Goal: Check status: Check status

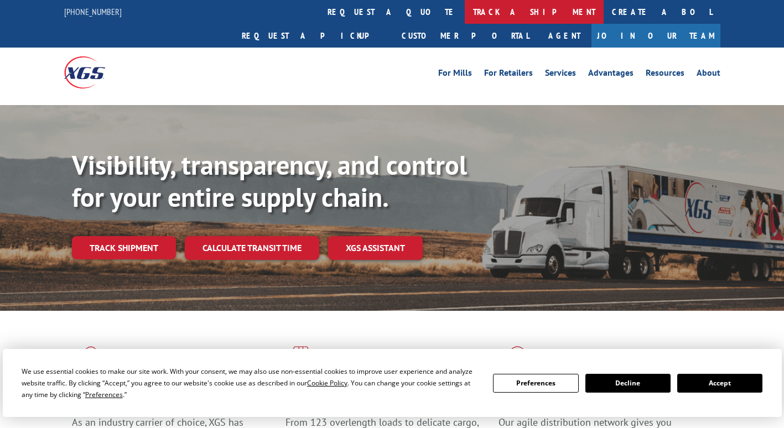
drag, startPoint x: 0, startPoint y: 0, endPoint x: 351, endPoint y: 11, distance: 351.2
click at [465, 11] on link "track a shipment" at bounding box center [534, 12] width 139 height 24
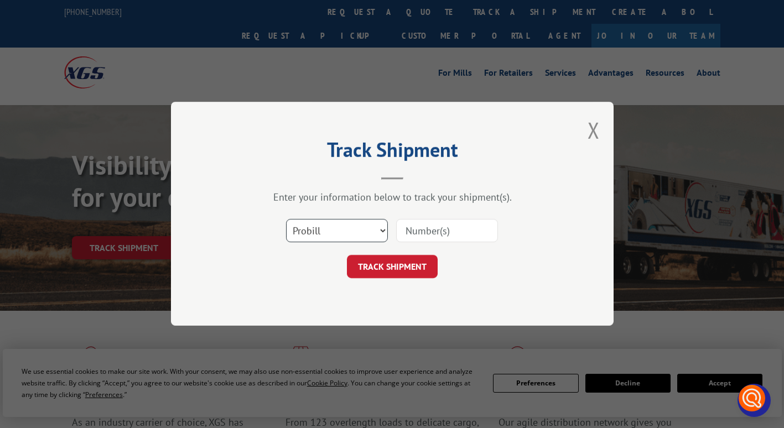
click at [343, 230] on select "Select category... Probill BOL PO" at bounding box center [337, 231] width 102 height 23
select select "bol"
click at [286, 220] on select "Select category... Probill BOL PO" at bounding box center [337, 231] width 102 height 23
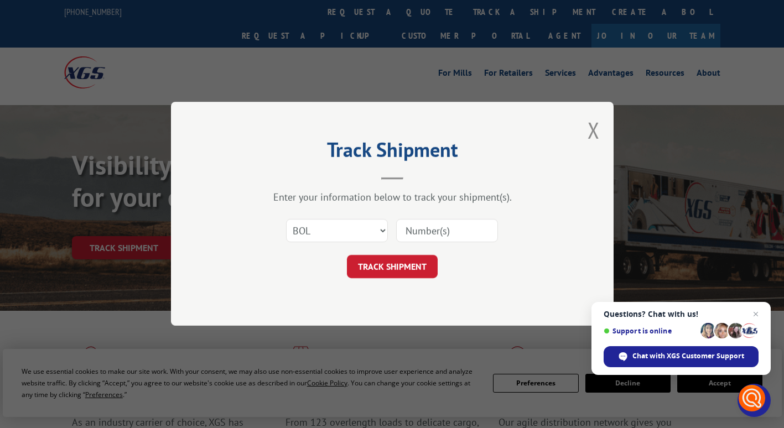
click at [401, 231] on input at bounding box center [447, 231] width 102 height 23
drag, startPoint x: 401, startPoint y: 231, endPoint x: 444, endPoint y: 261, distance: 52.1
click at [376, 314] on div "Track Shipment Enter your information below to track your shipment(s). Select c…" at bounding box center [392, 214] width 443 height 224
click at [480, 222] on input at bounding box center [447, 231] width 102 height 23
type input "6025174"
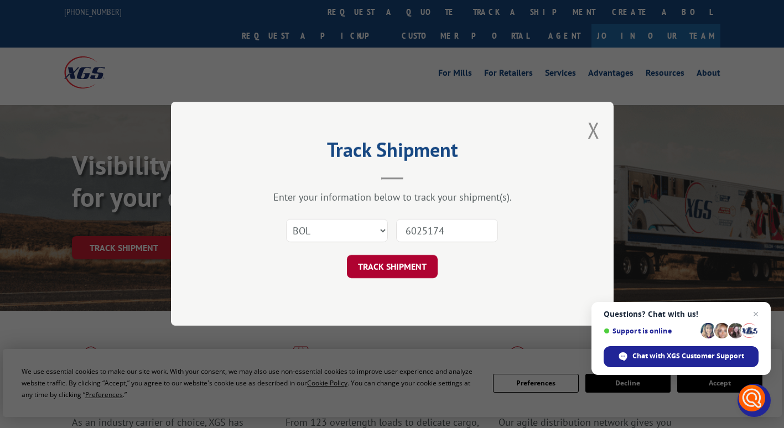
click at [414, 269] on button "TRACK SHIPMENT" at bounding box center [392, 267] width 91 height 23
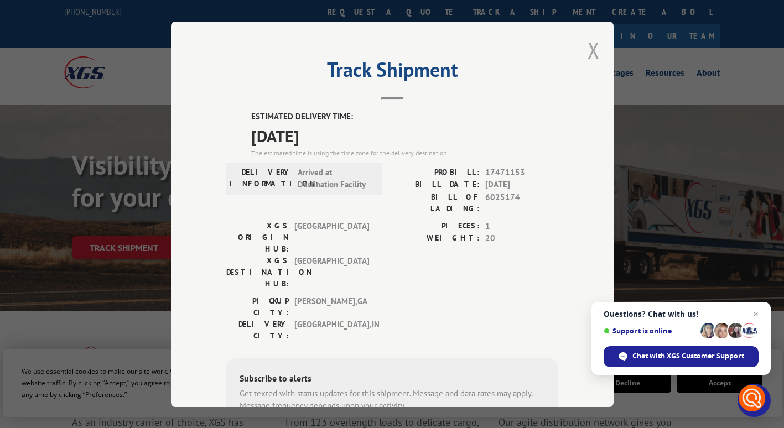
click at [590, 52] on button "Close modal" at bounding box center [594, 49] width 12 height 29
